Goal: Contribute content: Contribute content

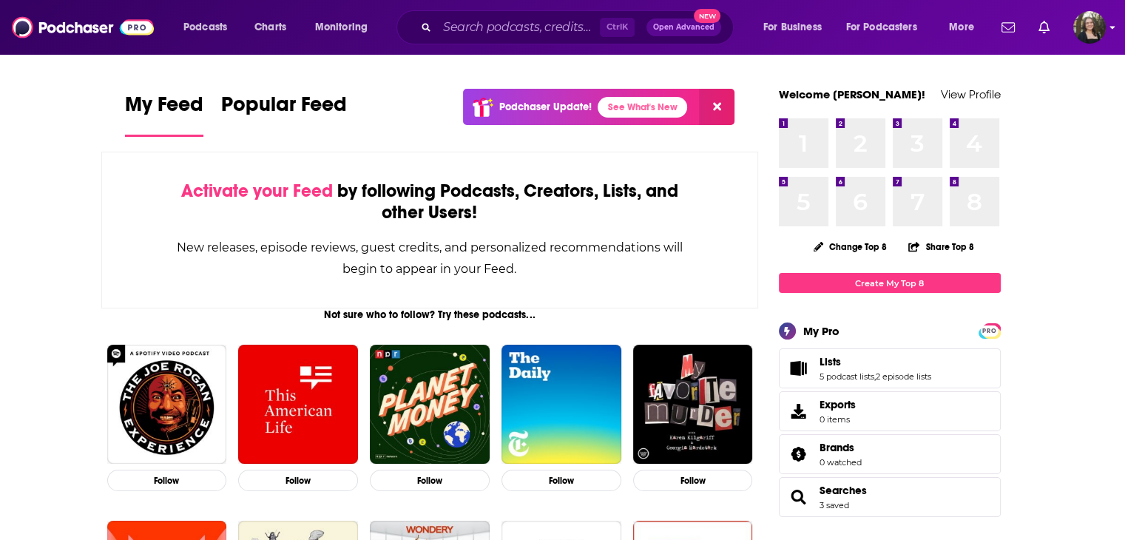
click at [1109, 30] on div "Podcasts Charts Monitoring Ctrl K Open Advanced New For Business For Podcasters…" at bounding box center [562, 27] width 1125 height 55
click at [1110, 26] on icon "Show profile menu" at bounding box center [1113, 27] width 6 height 9
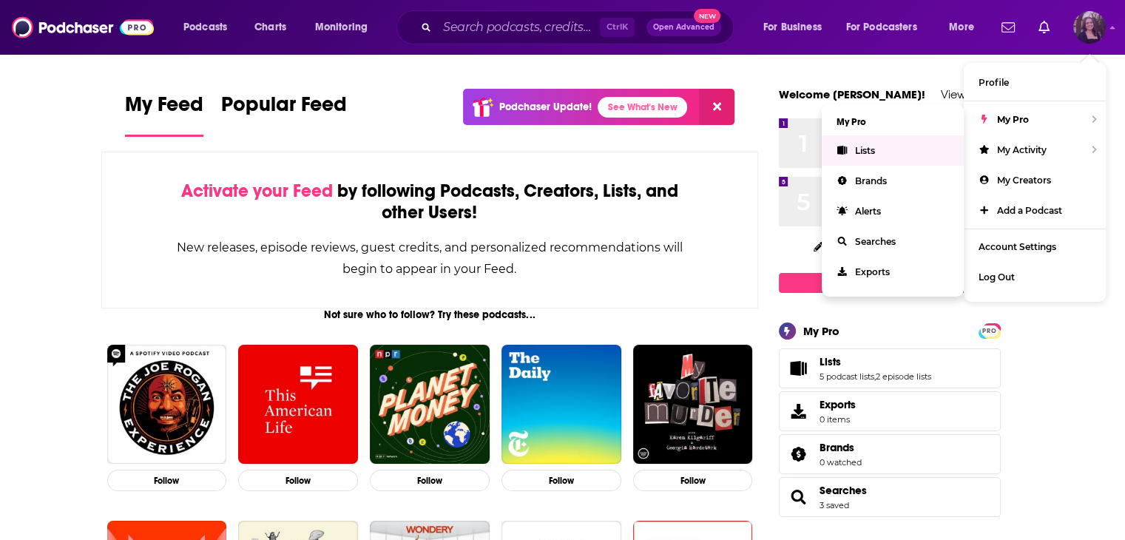
click at [846, 145] on span "Show profile menu" at bounding box center [842, 150] width 11 height 11
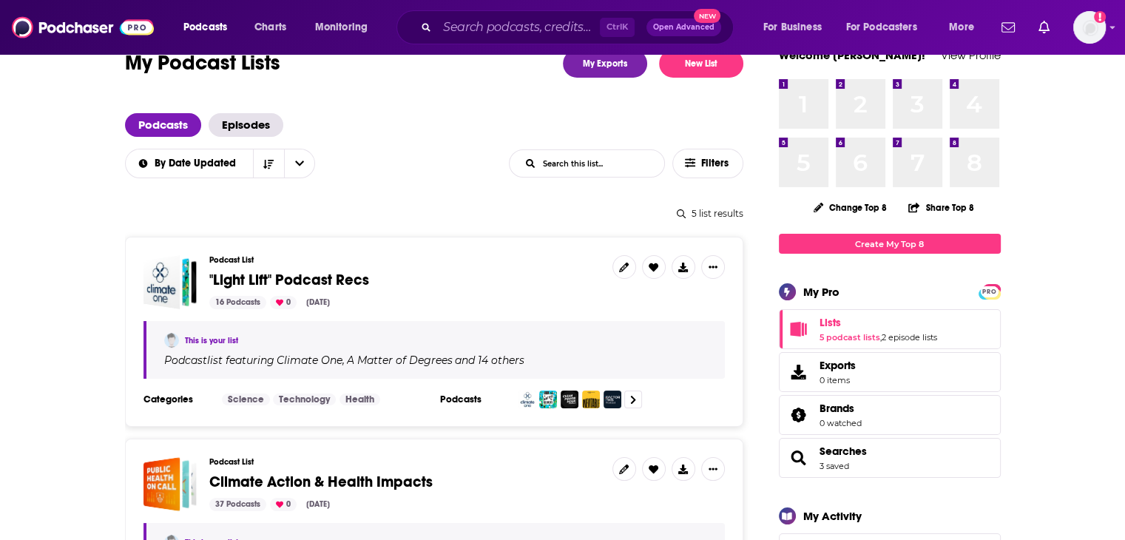
scroll to position [74, 0]
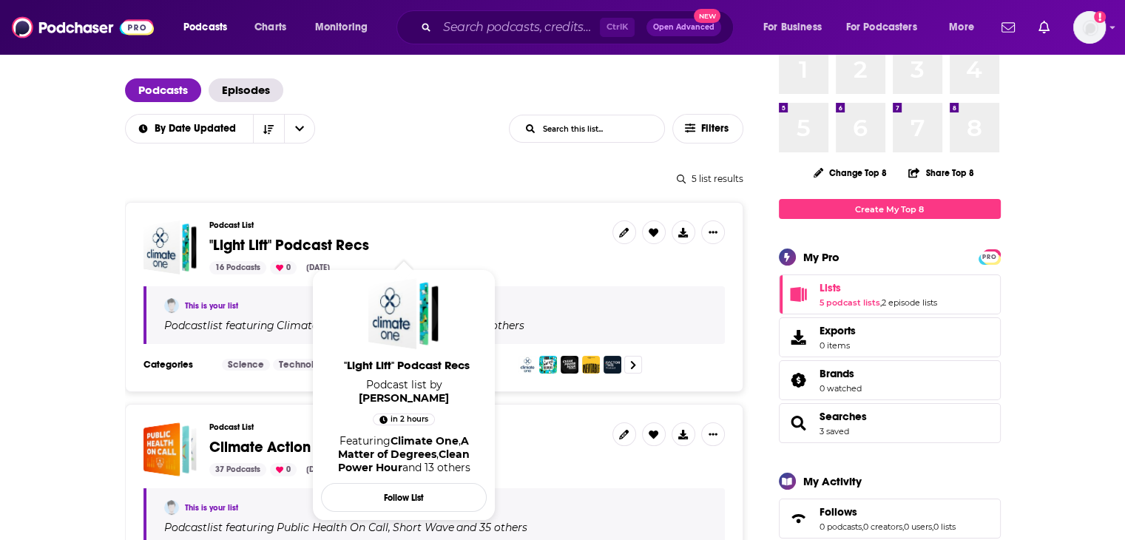
click at [344, 243] on span ""Light Lift" Podcast Recs" at bounding box center [289, 245] width 160 height 18
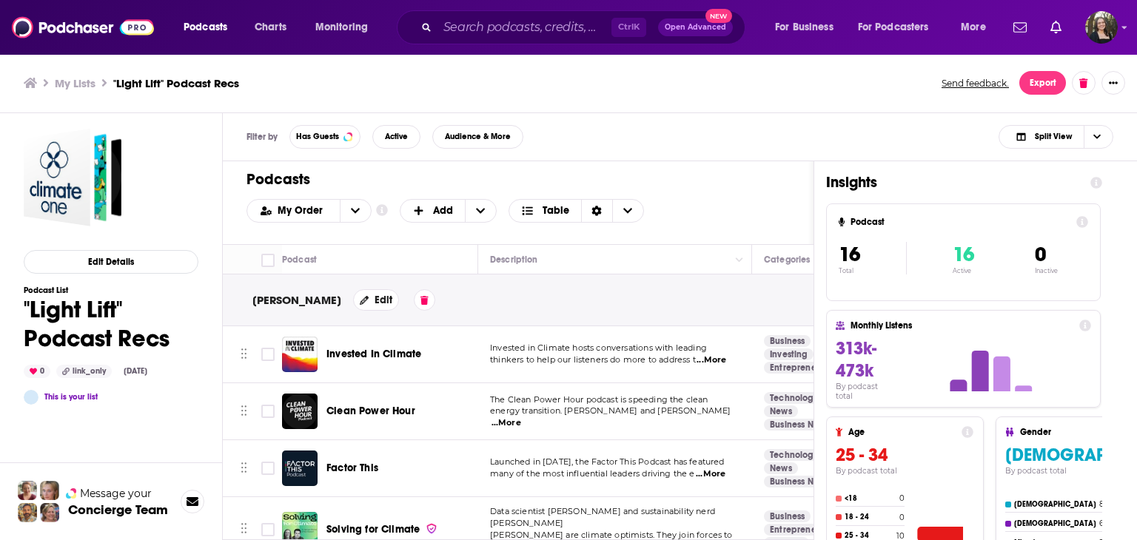
click at [430, 190] on div "Podcasts Add My Order Customize Your List Order Select the “My Order” sort and …" at bounding box center [518, 202] width 590 height 83
click at [428, 206] on span "Add" at bounding box center [432, 211] width 41 height 10
click at [440, 250] on div "Add a Section" at bounding box center [449, 259] width 99 height 25
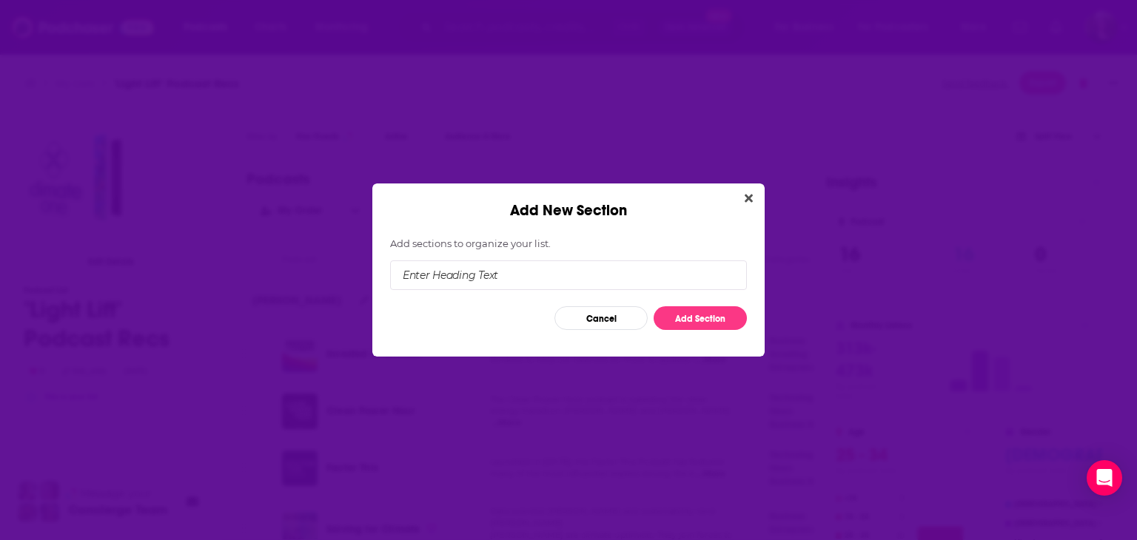
click at [497, 274] on input "Add New Section" at bounding box center [568, 275] width 357 height 30
type input "[PERSON_NAME]"
click at [671, 310] on button "Add Section" at bounding box center [699, 318] width 93 height 24
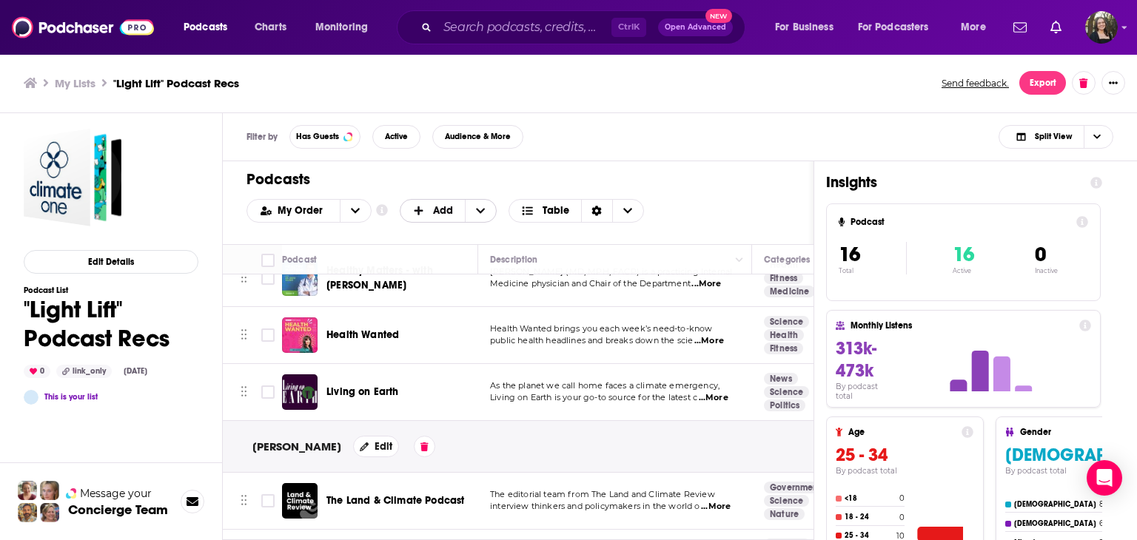
scroll to position [859, 0]
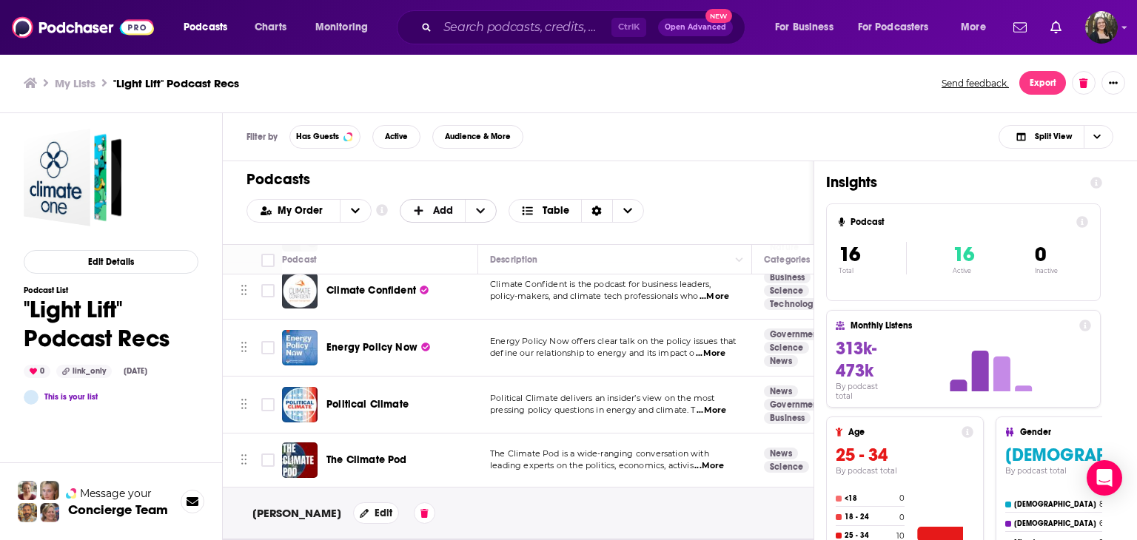
click at [422, 203] on span "Add" at bounding box center [432, 210] width 65 height 25
click at [450, 234] on span "Add Podcasts" at bounding box center [448, 235] width 75 height 8
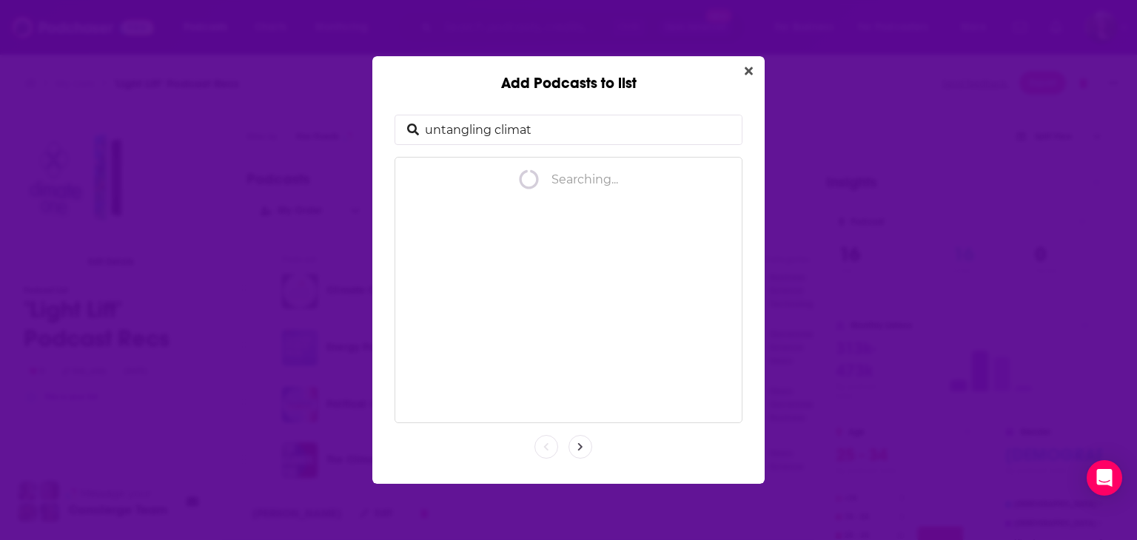
type input "untangling climate"
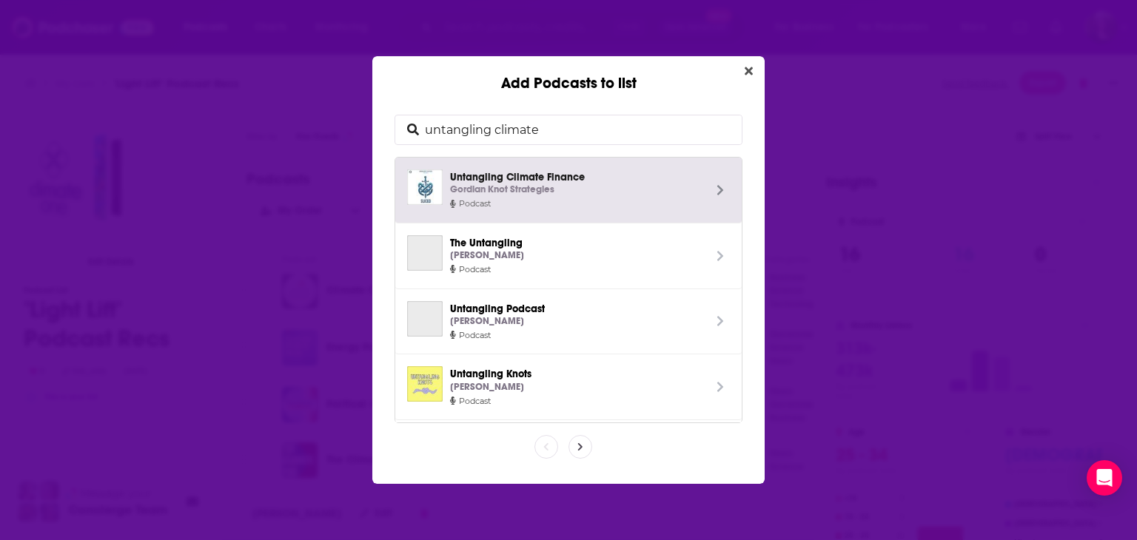
click at [533, 178] on span "Untangling Climate Finance Gordian Knot Strategies" at bounding box center [576, 183] width 253 height 28
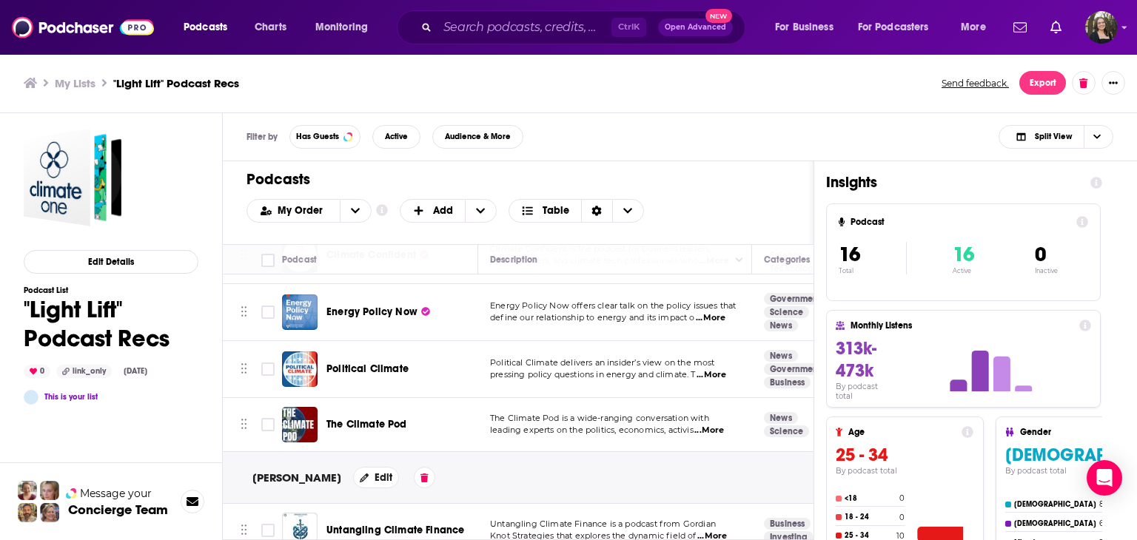
scroll to position [912, 0]
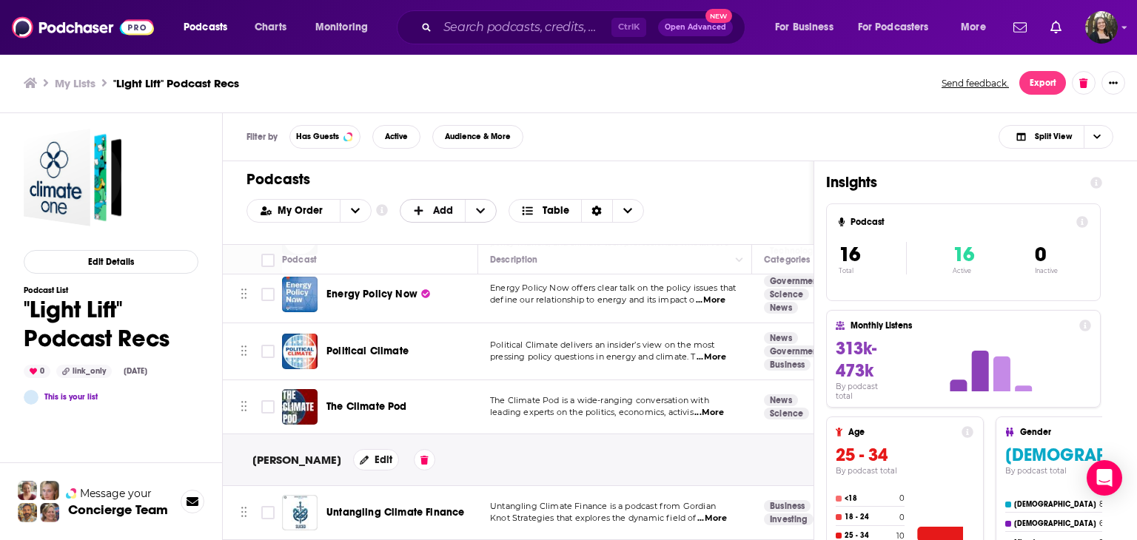
click at [438, 206] on span "Add" at bounding box center [443, 211] width 20 height 10
click at [450, 255] on span "Add a Section" at bounding box center [448, 259] width 75 height 8
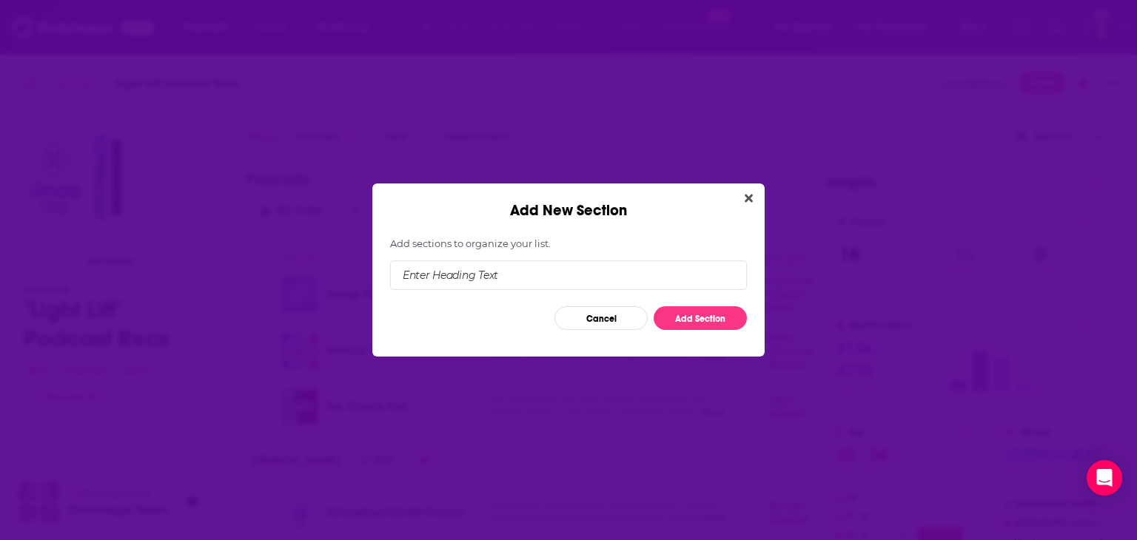
click at [566, 273] on input "Add New Section" at bounding box center [568, 275] width 357 height 30
type input "[PERSON_NAME]"
click at [696, 327] on button "Add Section" at bounding box center [699, 318] width 93 height 24
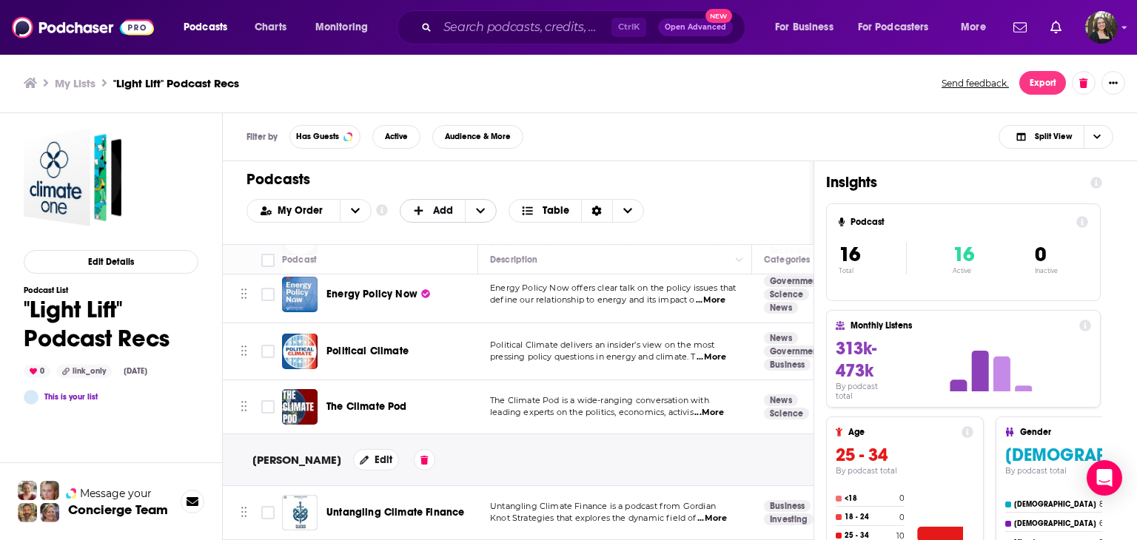
scroll to position [965, 0]
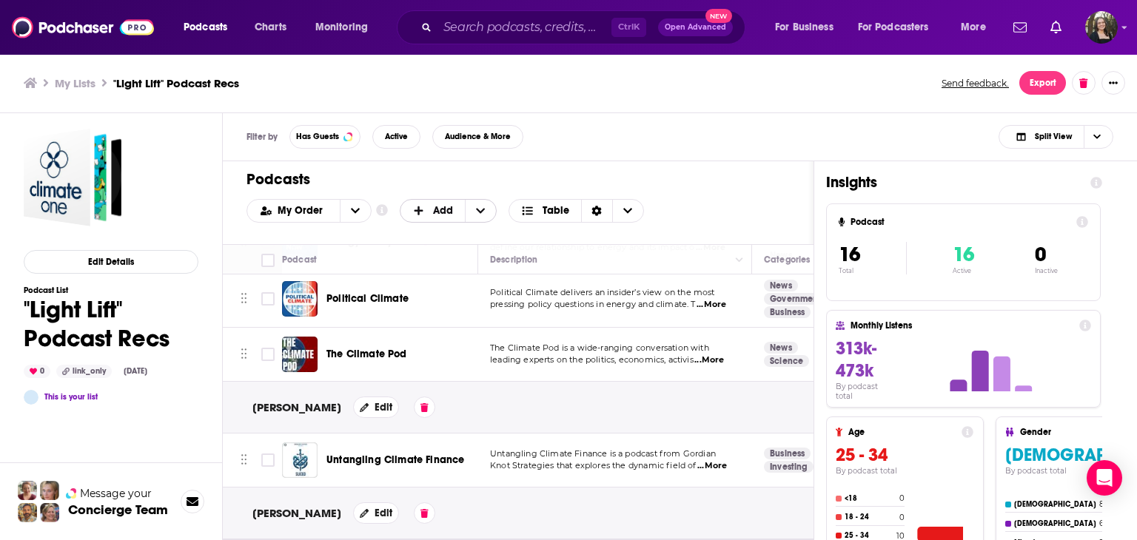
click at [445, 217] on span "Add" at bounding box center [432, 210] width 65 height 25
click at [449, 239] on span "Add Podcasts" at bounding box center [448, 235] width 75 height 8
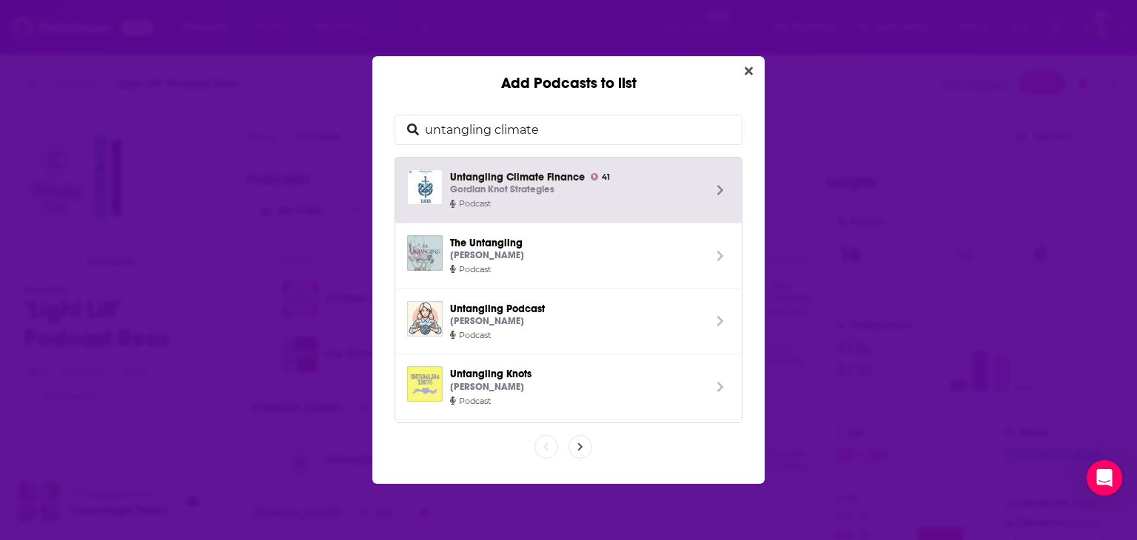
drag, startPoint x: 580, startPoint y: 135, endPoint x: 376, endPoint y: 121, distance: 204.8
click at [376, 121] on div "untangling climate Untangling Climate Finance 41 Gordian Knot Strategies Podcas…" at bounding box center [568, 287] width 392 height 391
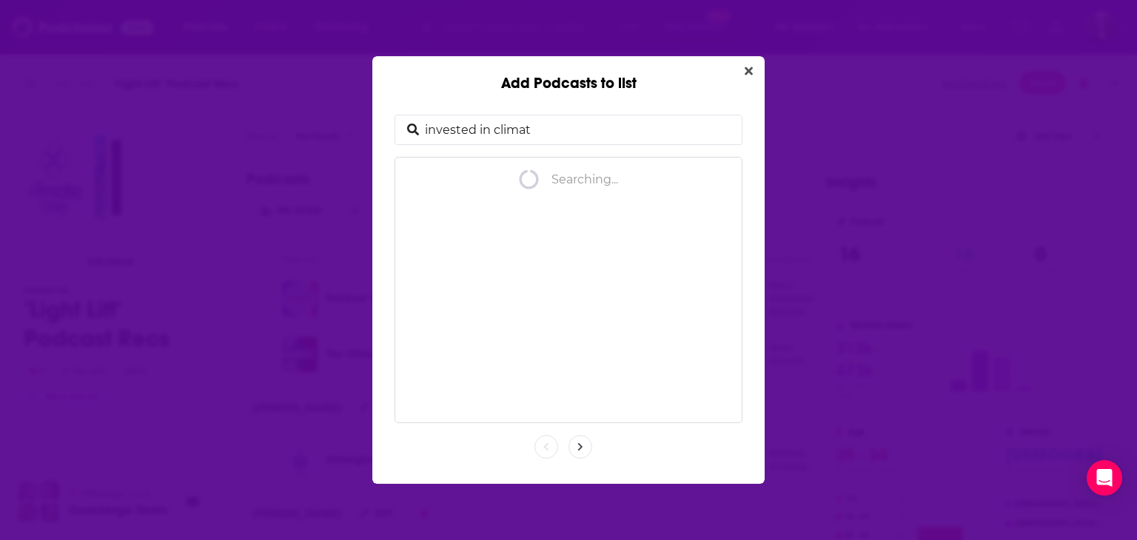
type input "invested in climate"
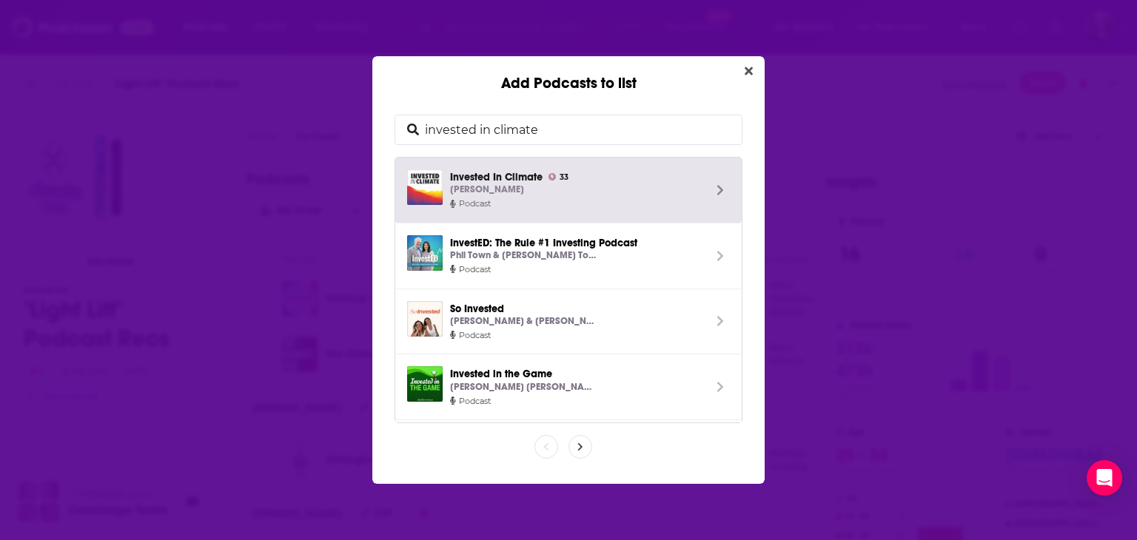
click at [633, 178] on span "Invested In Climate 33 Jason Rissman" at bounding box center [576, 183] width 253 height 28
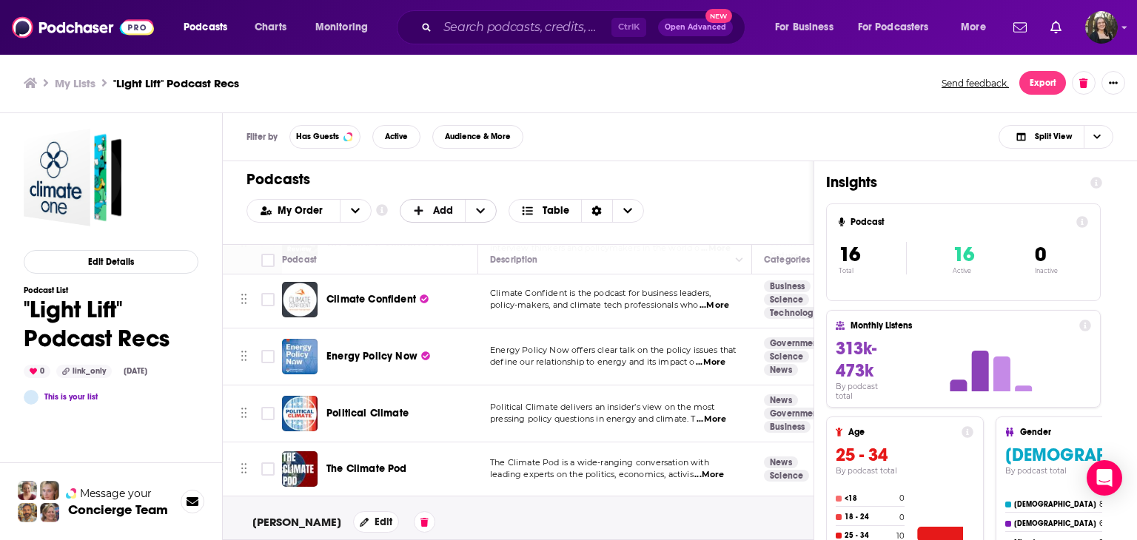
scroll to position [964, 0]
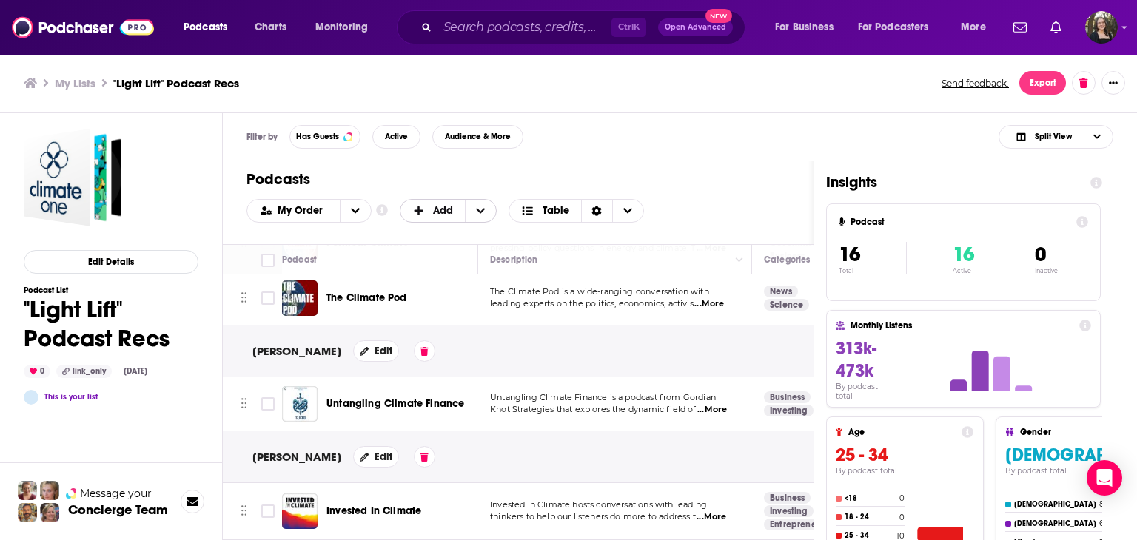
click at [444, 208] on span "Add" at bounding box center [443, 211] width 20 height 10
click at [441, 255] on span "Add a Section" at bounding box center [448, 259] width 75 height 8
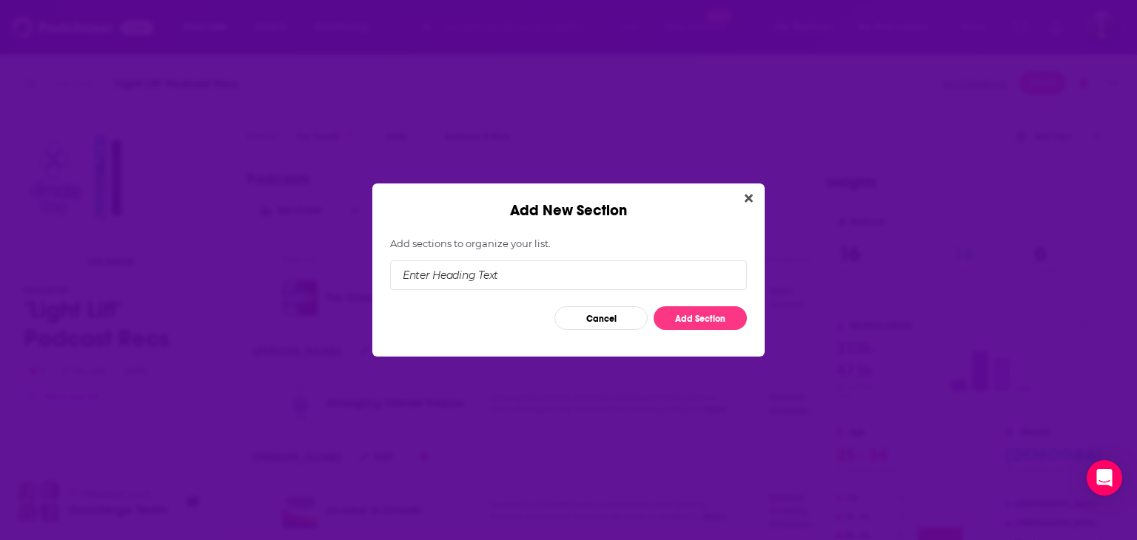
click at [509, 277] on input "Add New Section" at bounding box center [568, 275] width 357 height 30
type input "Other"
click at [710, 317] on button "Add Section" at bounding box center [699, 318] width 93 height 24
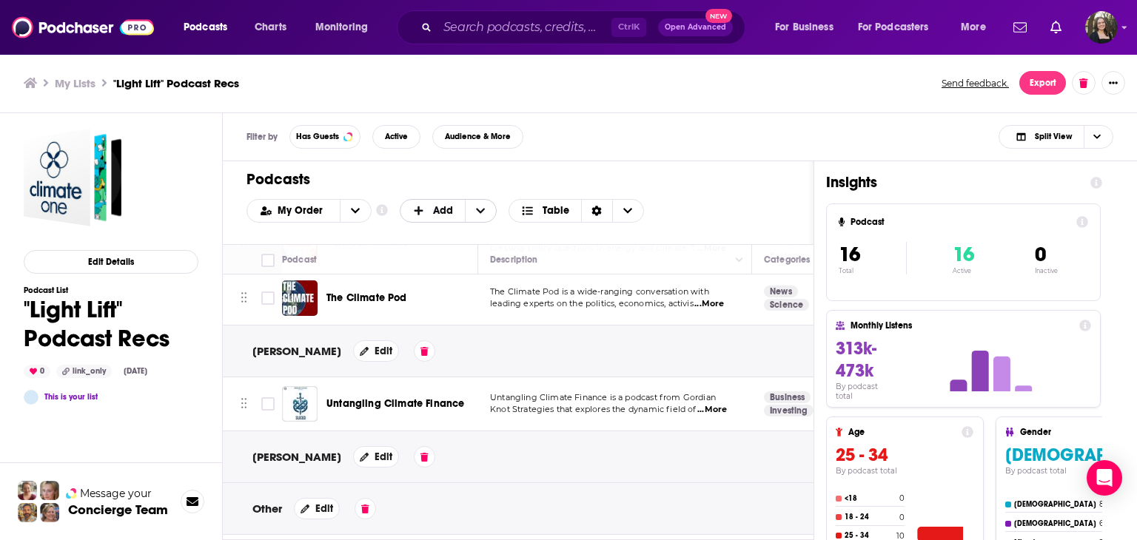
scroll to position [1016, 0]
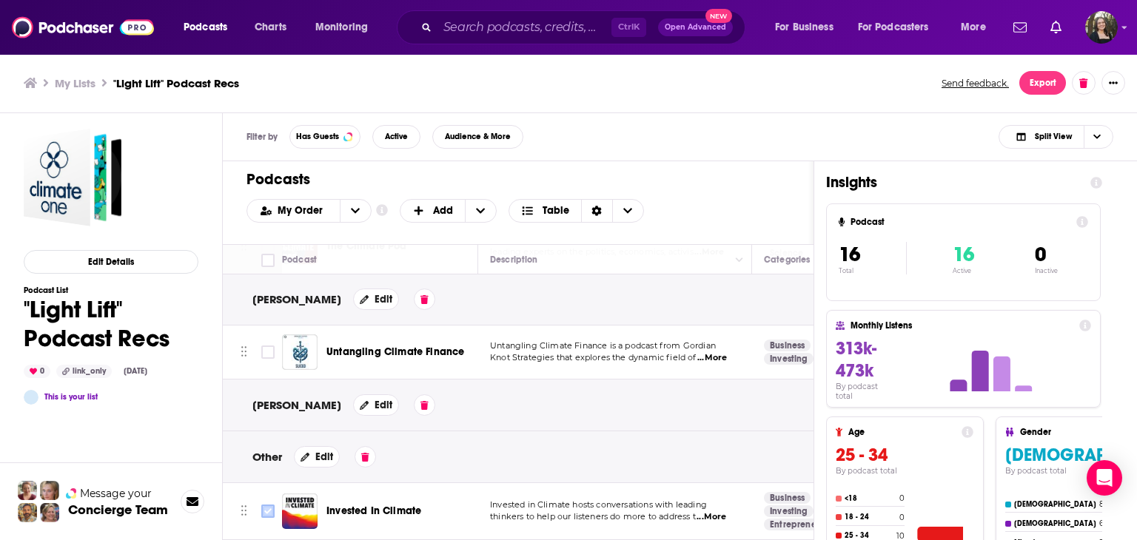
click at [264, 505] on input "Toggle select row" at bounding box center [267, 511] width 13 height 13
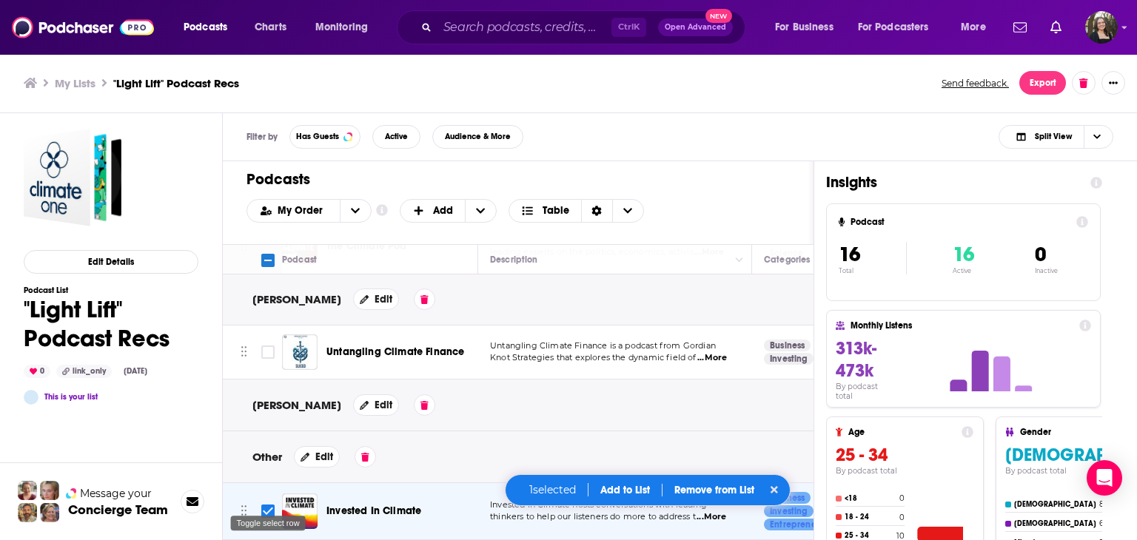
click at [264, 505] on input "Toggle select row" at bounding box center [267, 511] width 13 height 13
checkbox input "false"
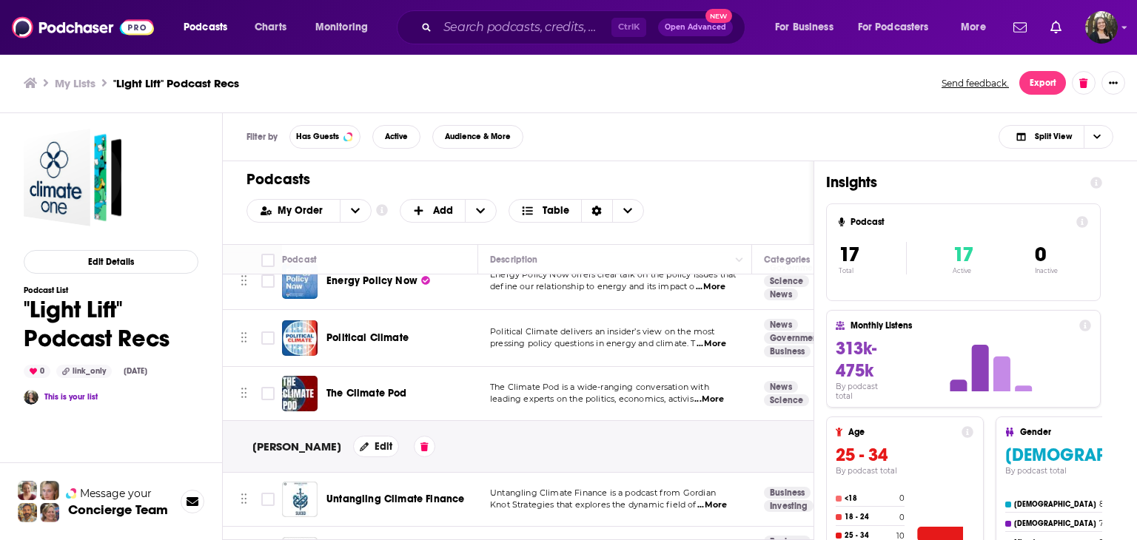
scroll to position [1017, 0]
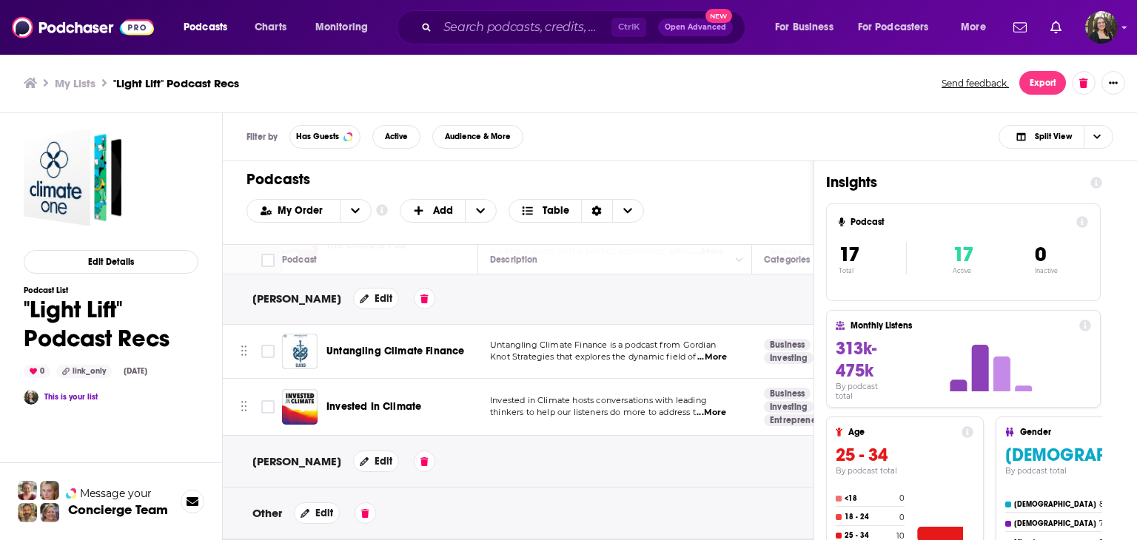
click at [238, 399] on td at bounding box center [238, 407] width 30 height 57
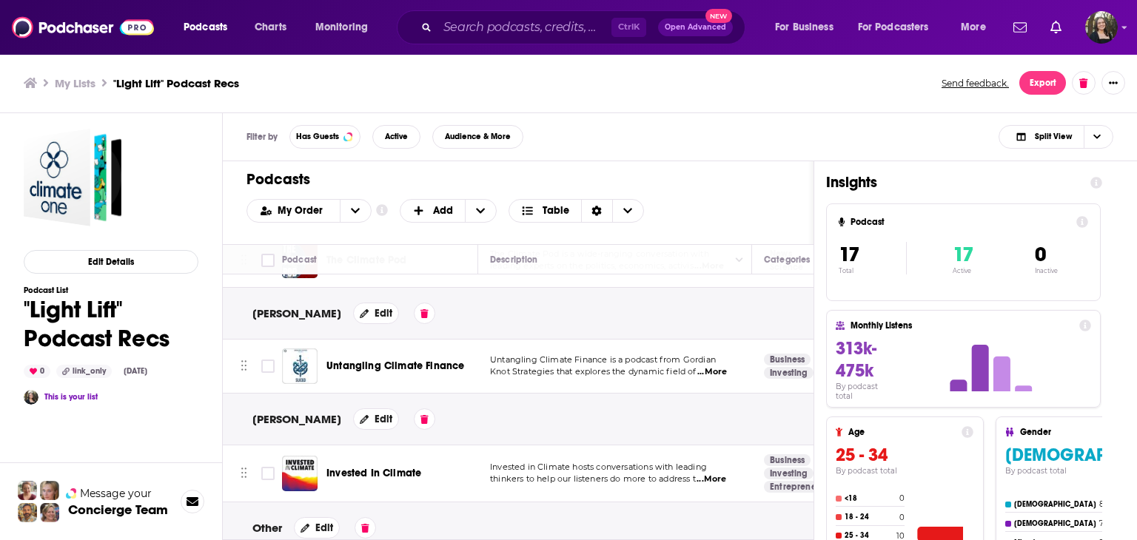
scroll to position [1017, 0]
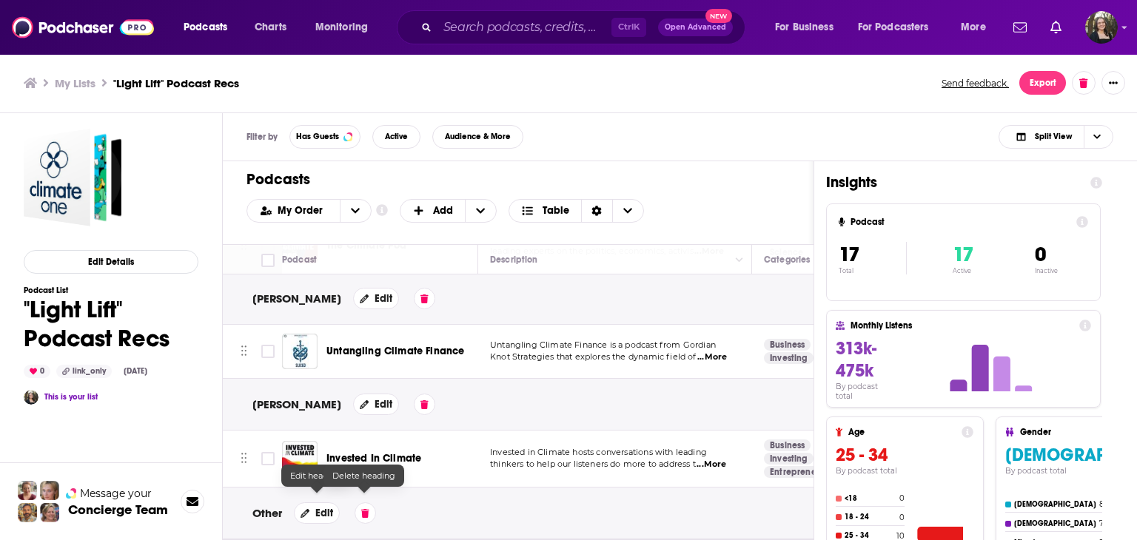
click at [414, 492] on div "Other Edit" at bounding box center [922, 514] width 1398 height 52
click at [447, 215] on span "Add" at bounding box center [443, 211] width 20 height 10
click at [432, 240] on div "Add Podcasts" at bounding box center [449, 235] width 99 height 25
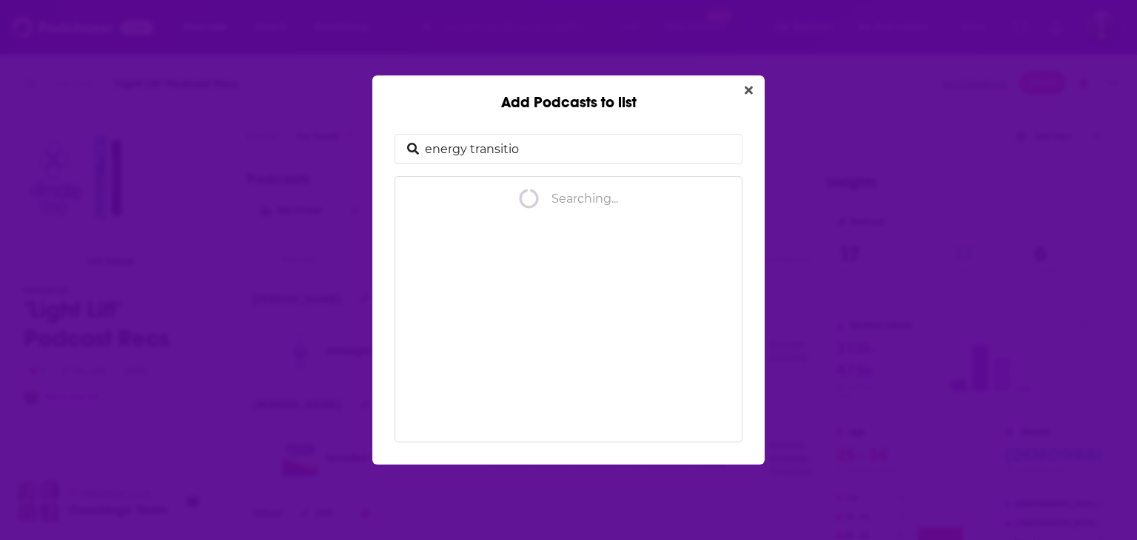
type input "energy transition"
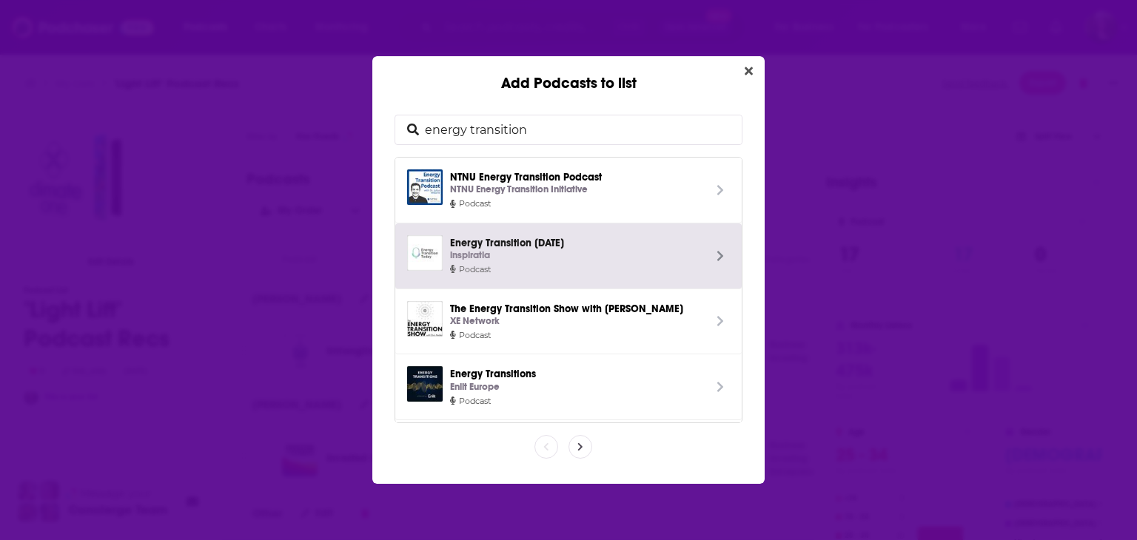
click at [497, 241] on span "Energy Transition [DATE] inspiratia" at bounding box center [576, 249] width 253 height 28
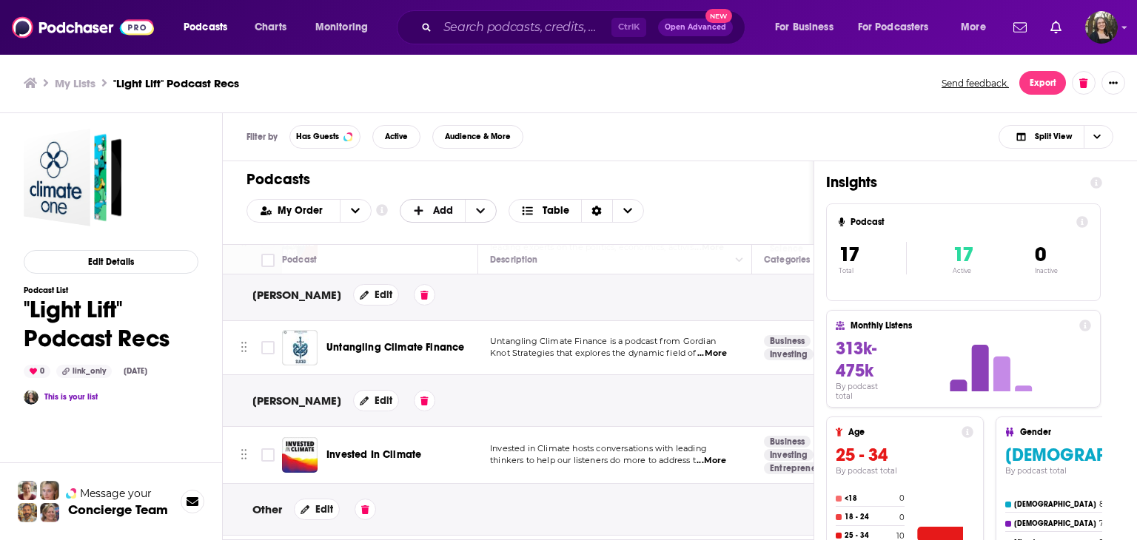
scroll to position [1073, 0]
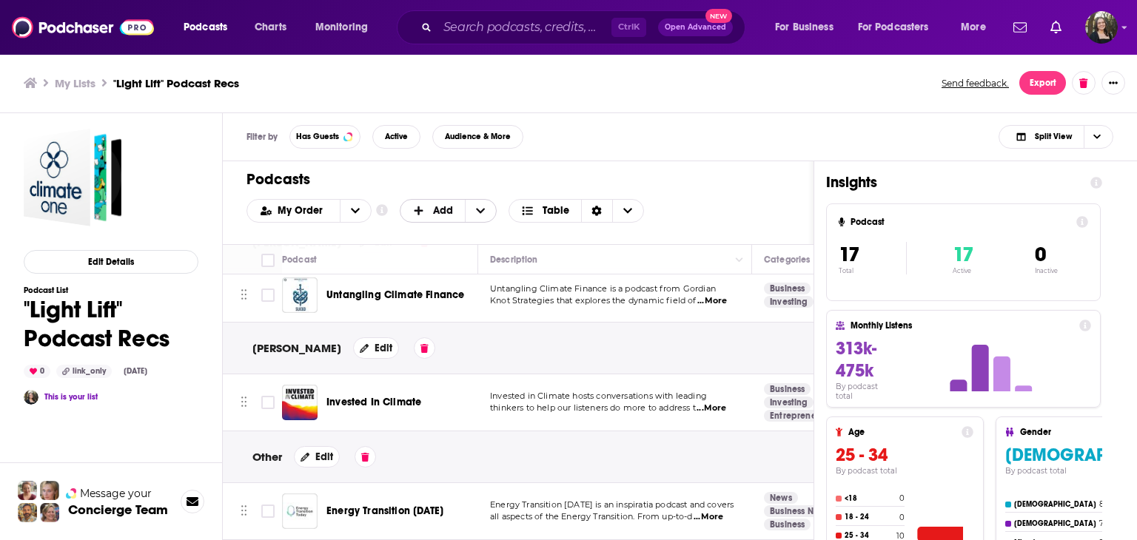
click at [429, 203] on span "Add" at bounding box center [432, 210] width 65 height 25
click at [433, 232] on span "Add Podcasts" at bounding box center [448, 235] width 75 height 8
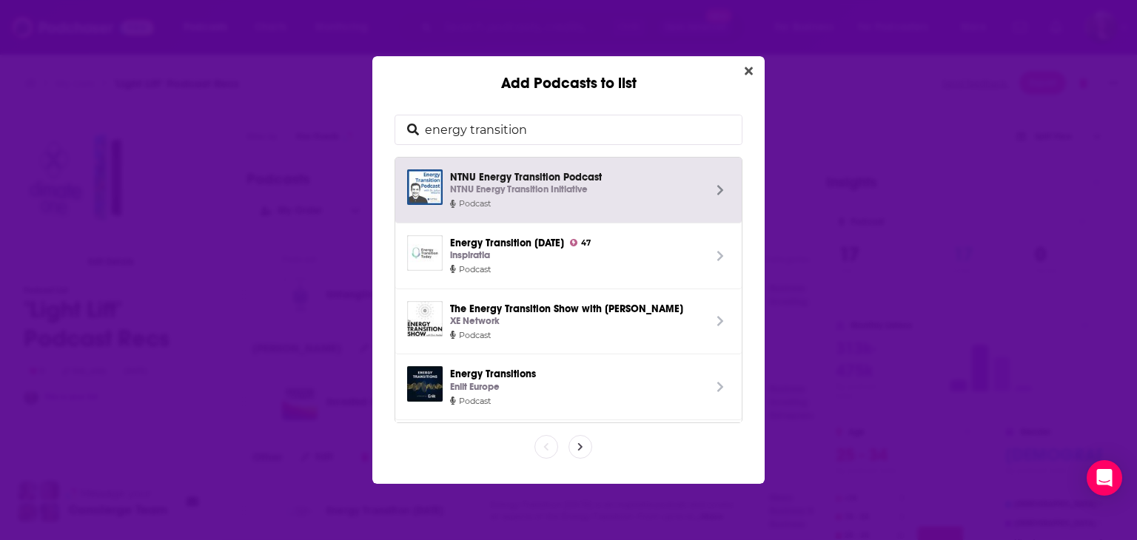
drag, startPoint x: 549, startPoint y: 128, endPoint x: 374, endPoint y: 114, distance: 175.2
click at [377, 116] on div "energy transition NTNU Energy Transition Podcast NTNU Energy Transition Initiat…" at bounding box center [568, 287] width 392 height 391
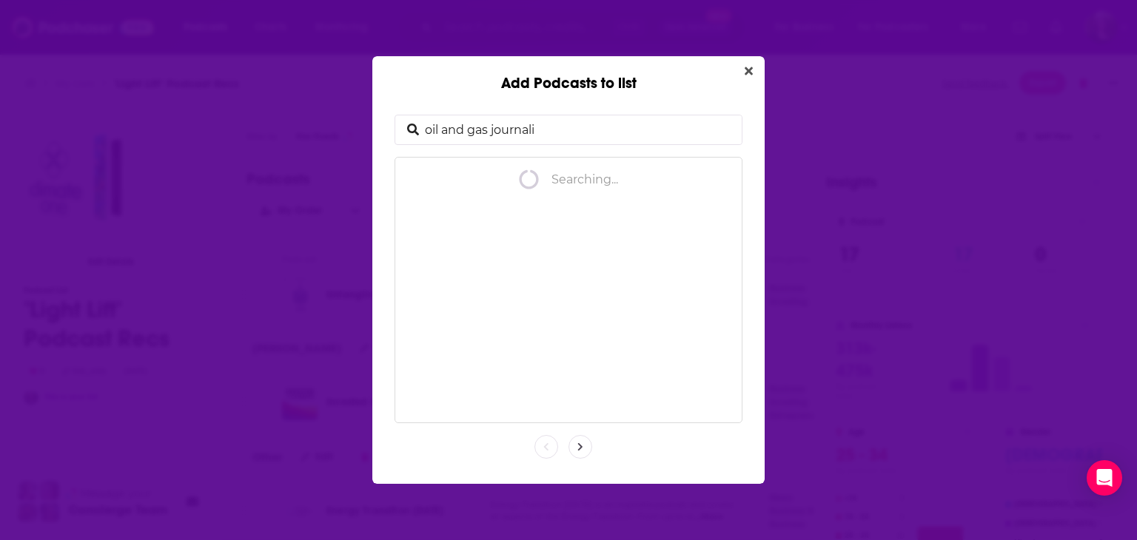
type input "oil and gas journal"
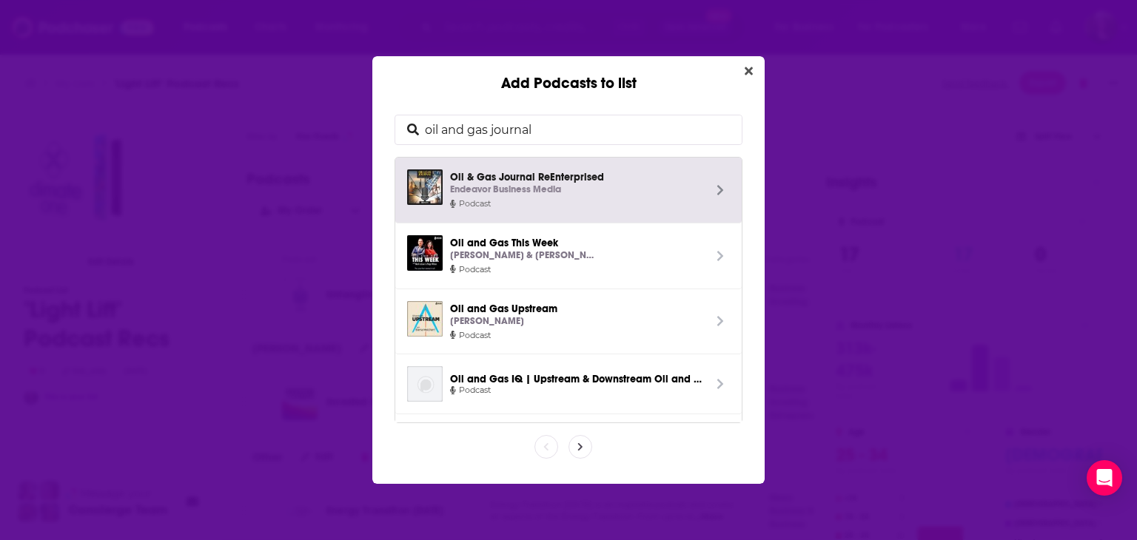
click at [579, 186] on div "Endeavor Business Media" at bounding box center [576, 190] width 253 height 16
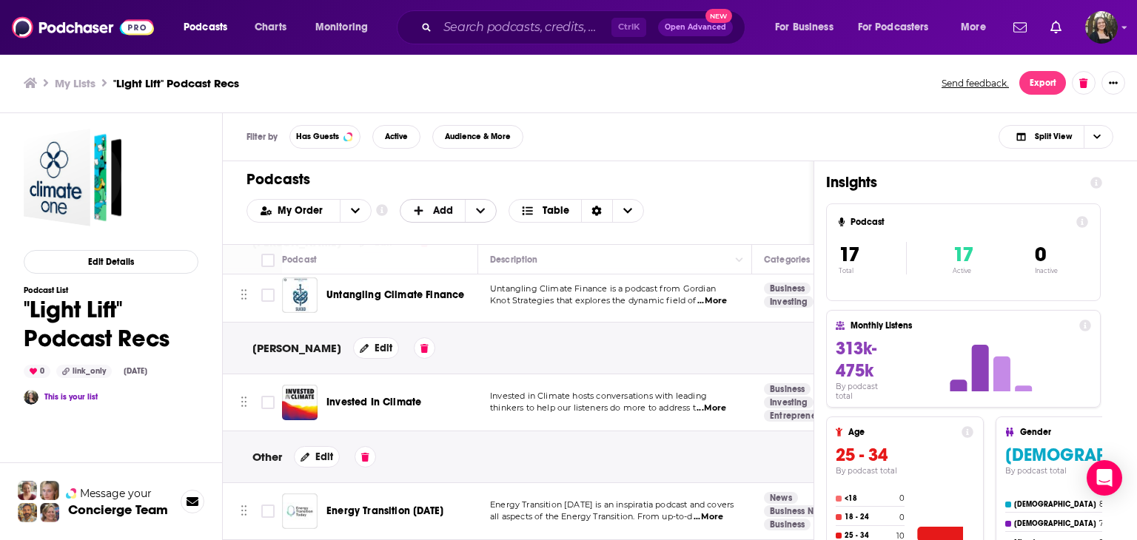
click at [424, 211] on span "+ Add" at bounding box center [421, 211] width 19 height 10
click at [429, 226] on div "Add Podcasts" at bounding box center [449, 235] width 99 height 25
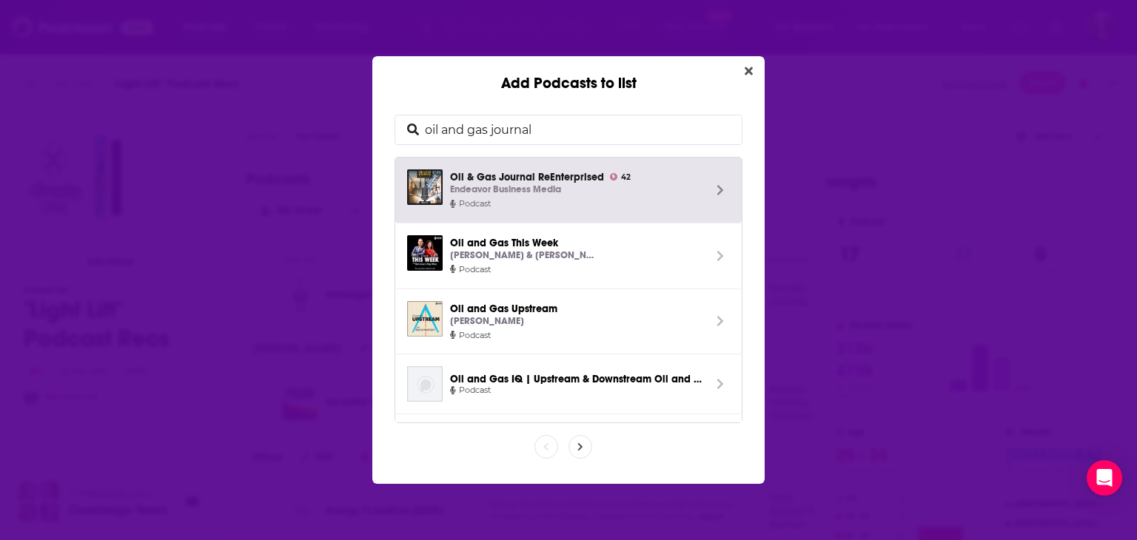
drag, startPoint x: 538, startPoint y: 129, endPoint x: 393, endPoint y: 124, distance: 145.1
click at [393, 124] on div "oil and gas journal Oil & Gas Journal ReEnterprised 42 Endeavor Business Media …" at bounding box center [568, 268] width 357 height 317
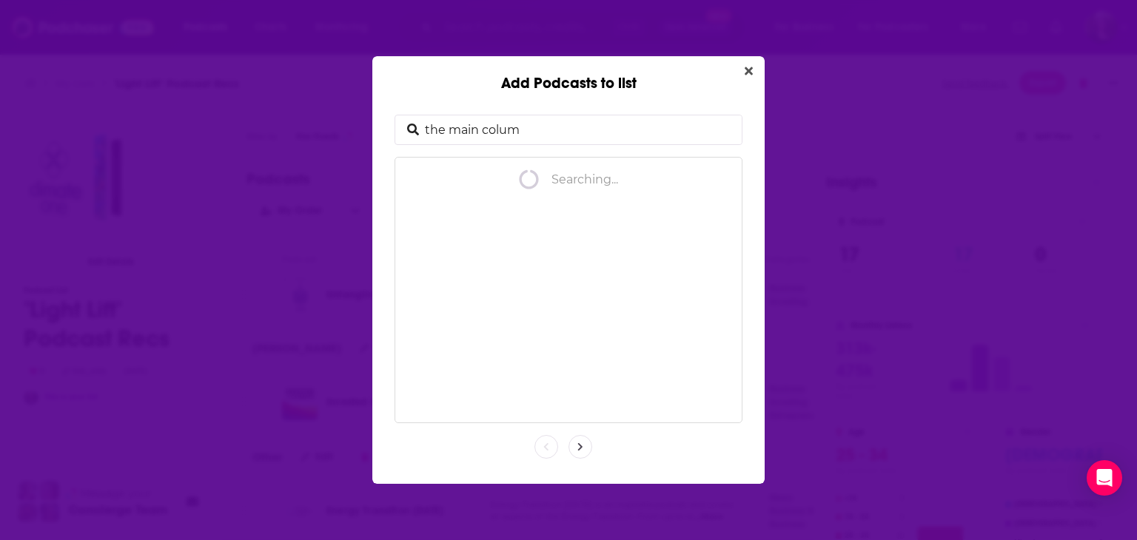
type input "the main column"
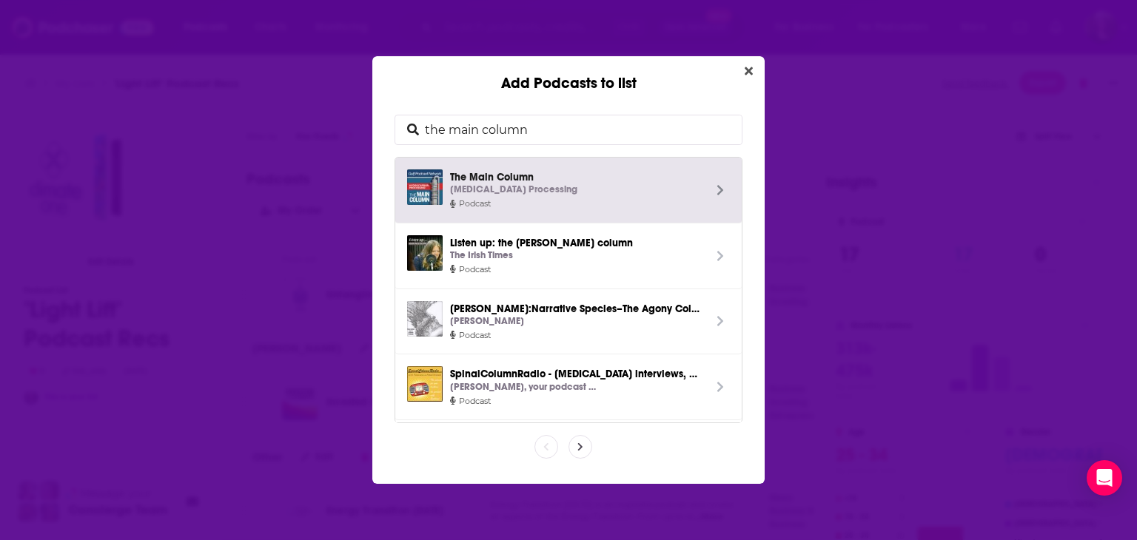
click at [514, 192] on p "[MEDICAL_DATA] Processing" at bounding box center [513, 190] width 127 height 16
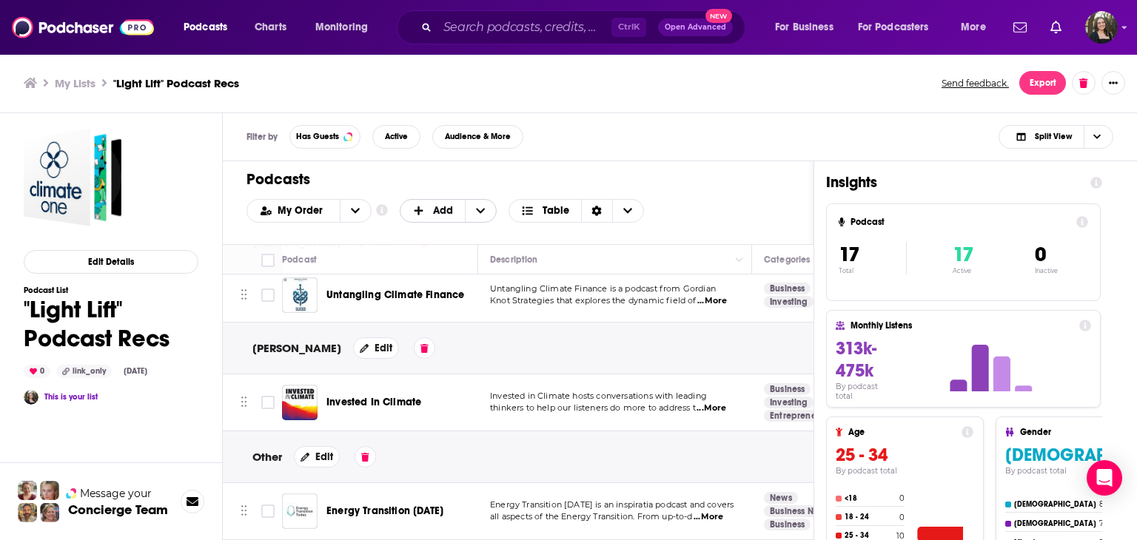
click at [438, 214] on span "Add" at bounding box center [443, 211] width 20 height 10
click at [445, 238] on span "Add Podcasts" at bounding box center [448, 235] width 75 height 8
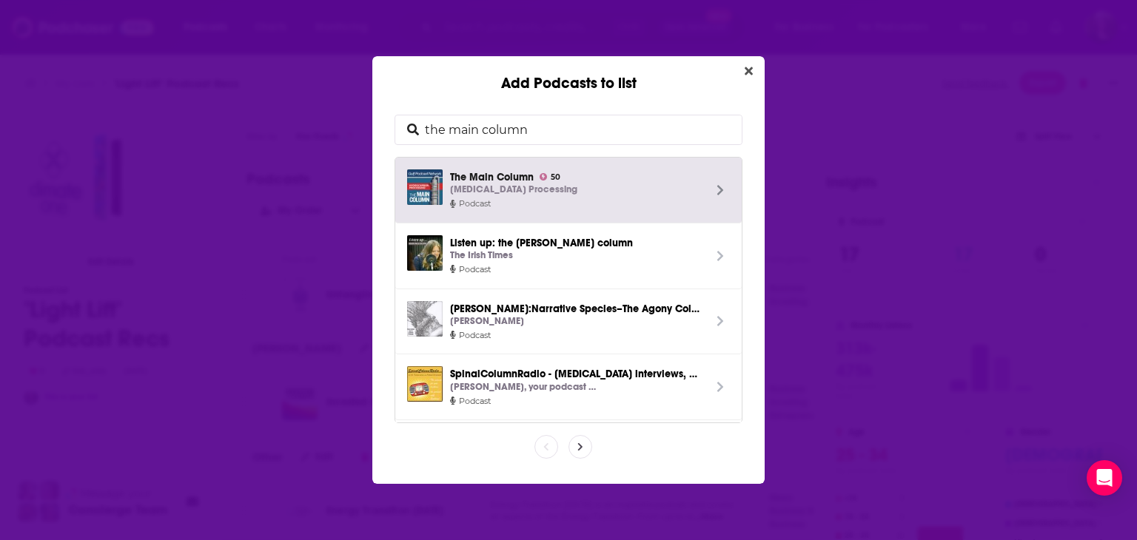
drag, startPoint x: 556, startPoint y: 135, endPoint x: 427, endPoint y: 124, distance: 130.0
click at [428, 124] on input "the main column" at bounding box center [580, 129] width 323 height 29
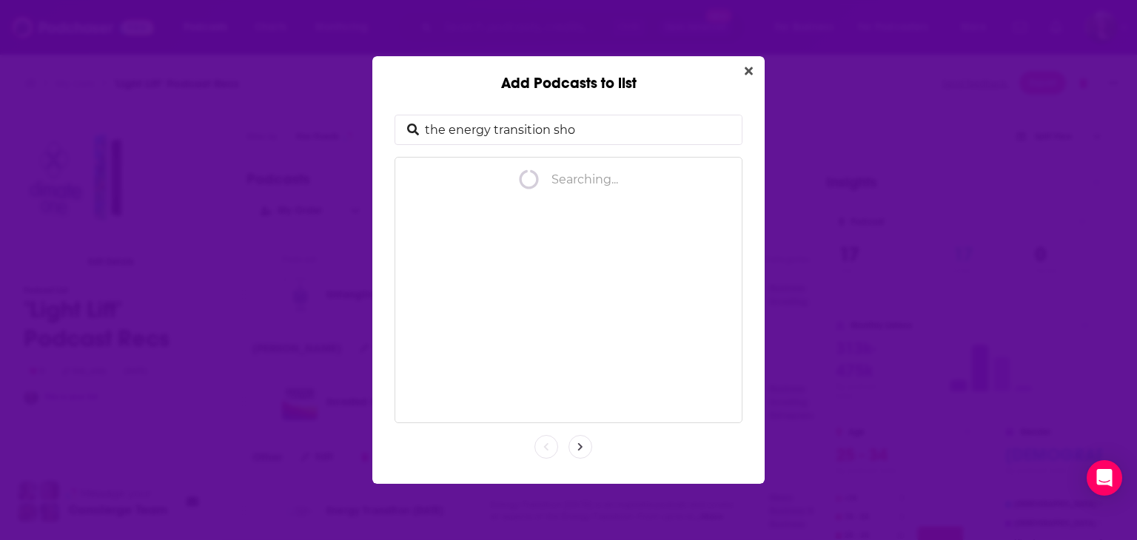
type input "the energy transition show"
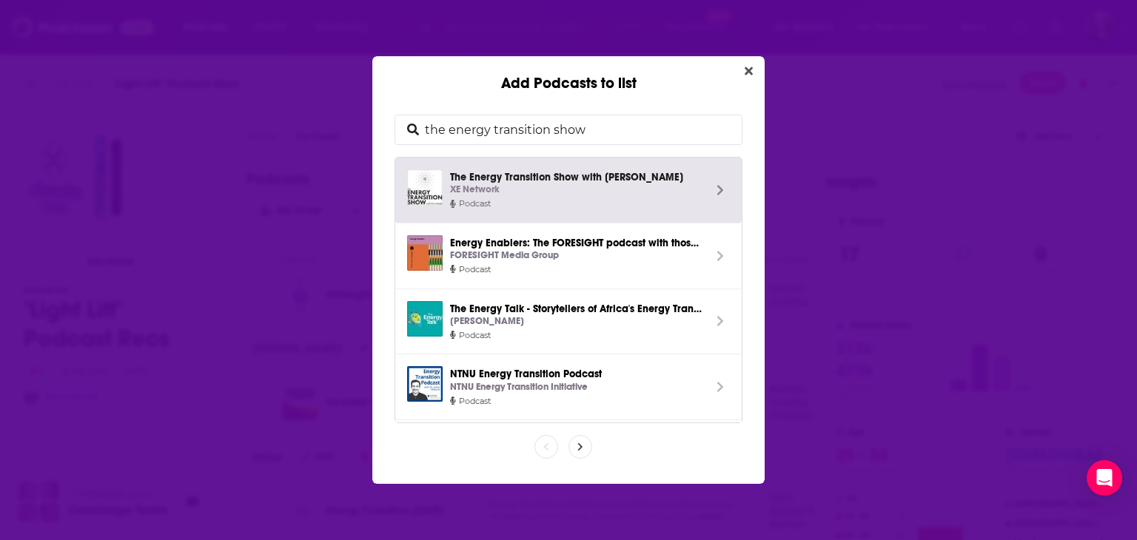
click at [518, 173] on span "The Energy Transition Show with [PERSON_NAME] XE Network" at bounding box center [576, 183] width 253 height 28
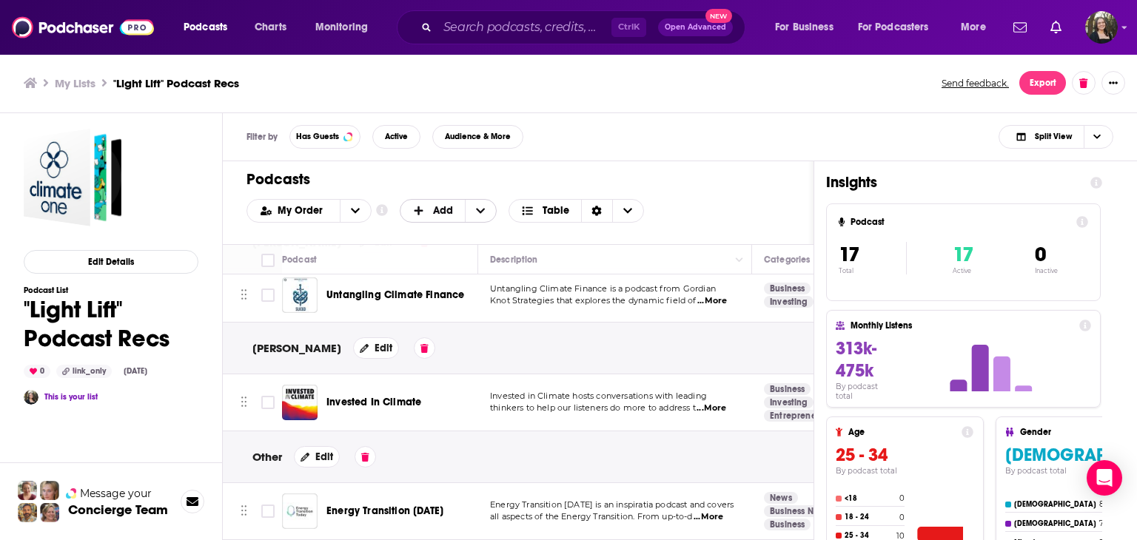
click at [437, 206] on span "Add" at bounding box center [443, 211] width 20 height 10
click at [428, 231] on span "Add Podcasts" at bounding box center [448, 235] width 75 height 8
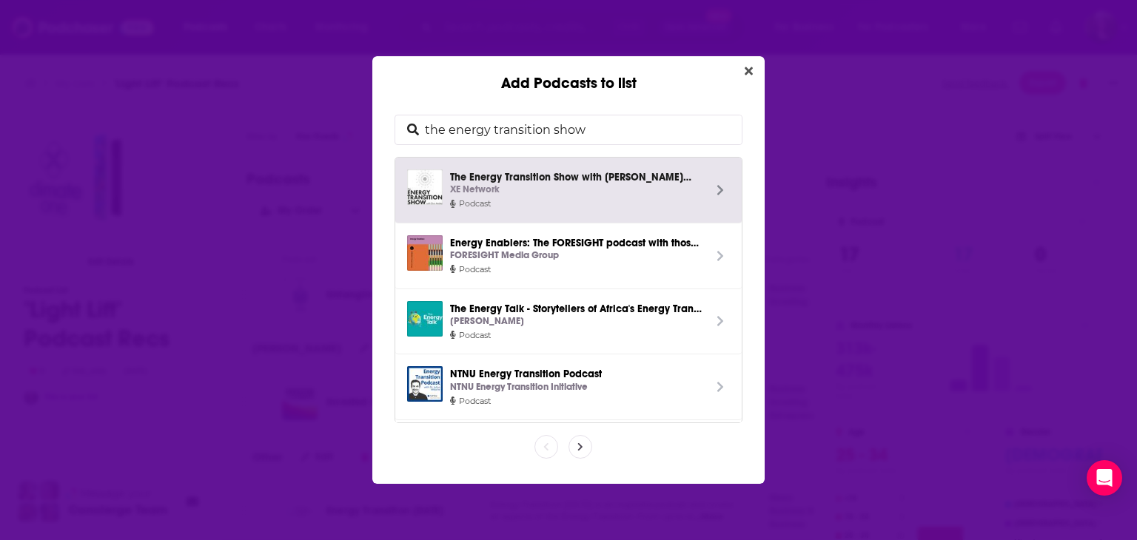
drag, startPoint x: 619, startPoint y: 118, endPoint x: 353, endPoint y: 108, distance: 266.5
click at [353, 108] on div "Add Podcasts to list the energy transition show The Energy Transition Show with…" at bounding box center [568, 270] width 1137 height 540
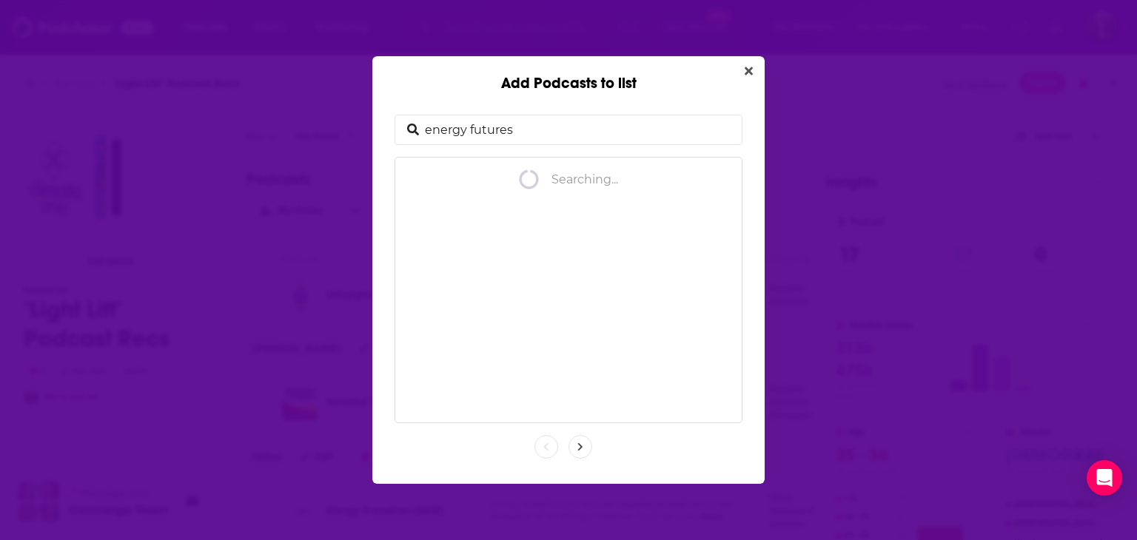
type input "energy futures"
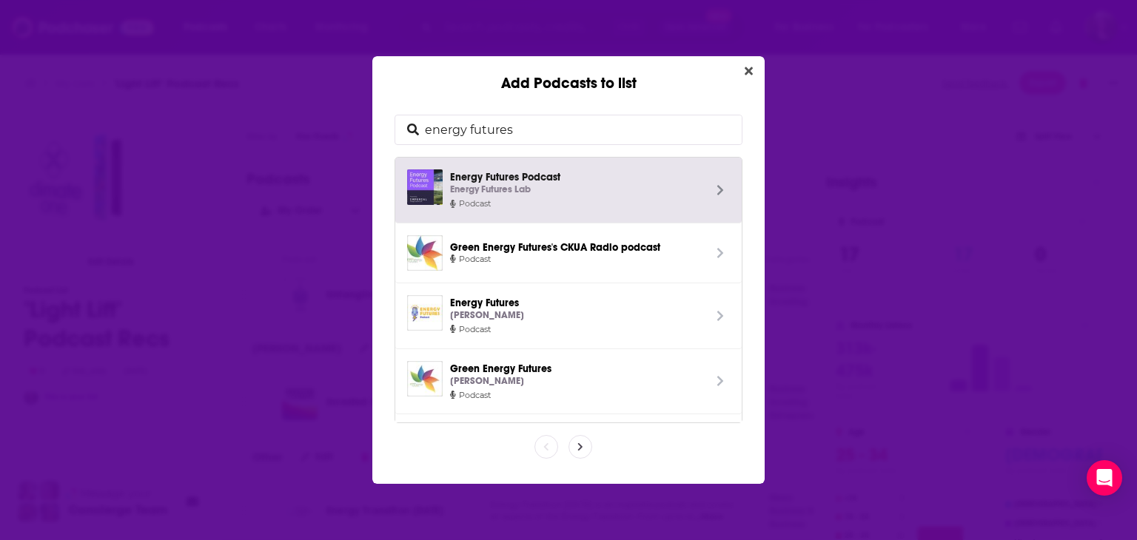
click at [523, 184] on p "Energy Futures Lab" at bounding box center [490, 190] width 81 height 16
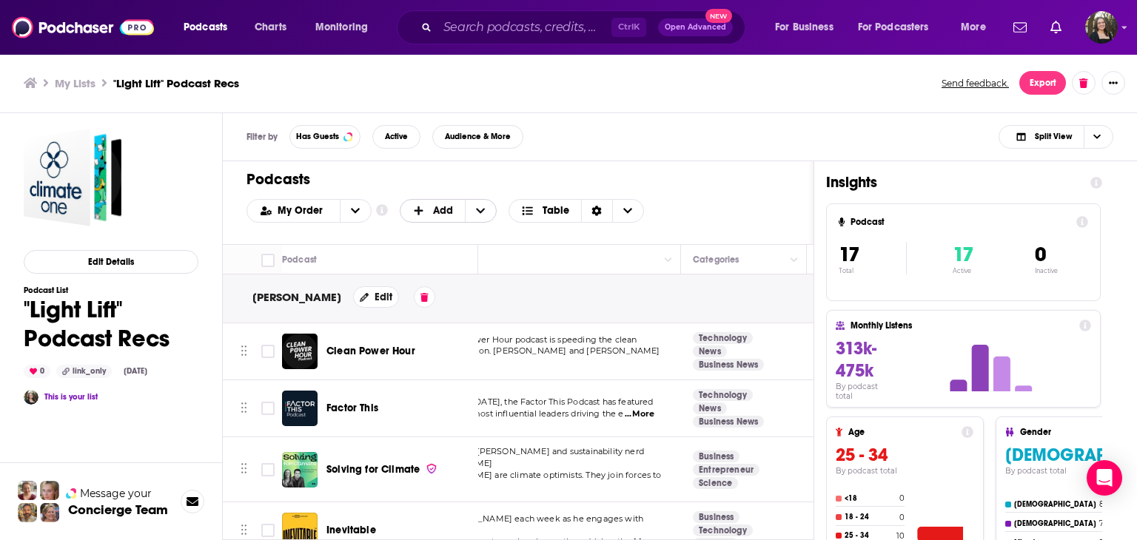
scroll to position [0, 0]
